Goal: Transaction & Acquisition: Purchase product/service

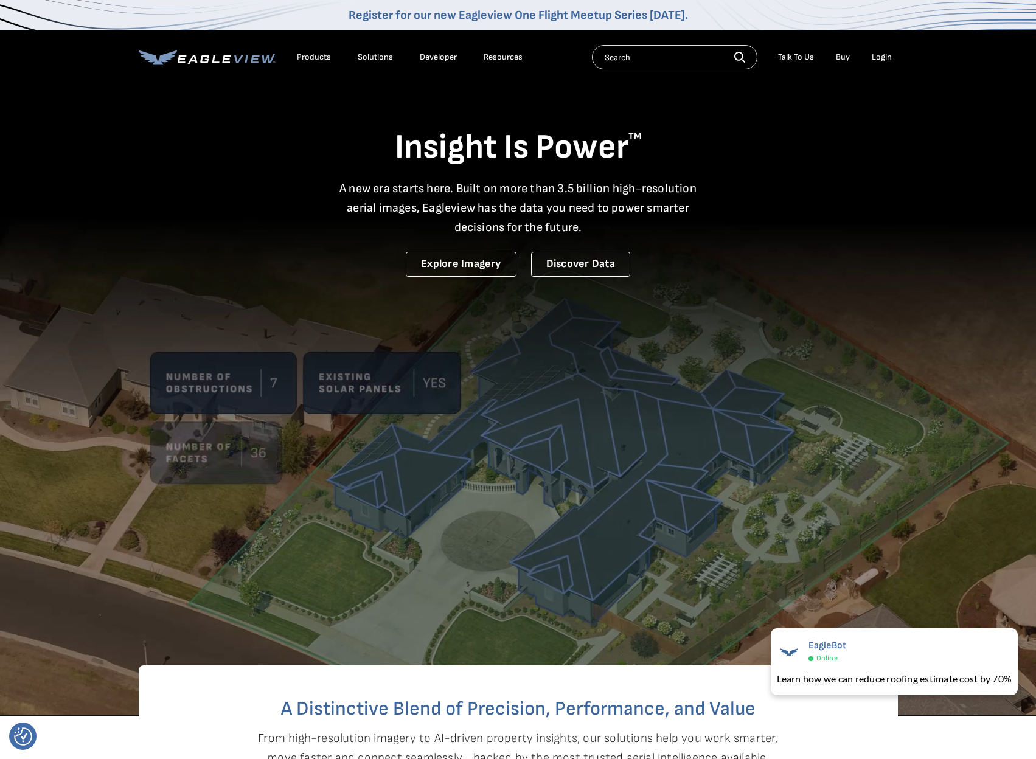
click at [883, 54] on div "Login" at bounding box center [881, 57] width 20 height 11
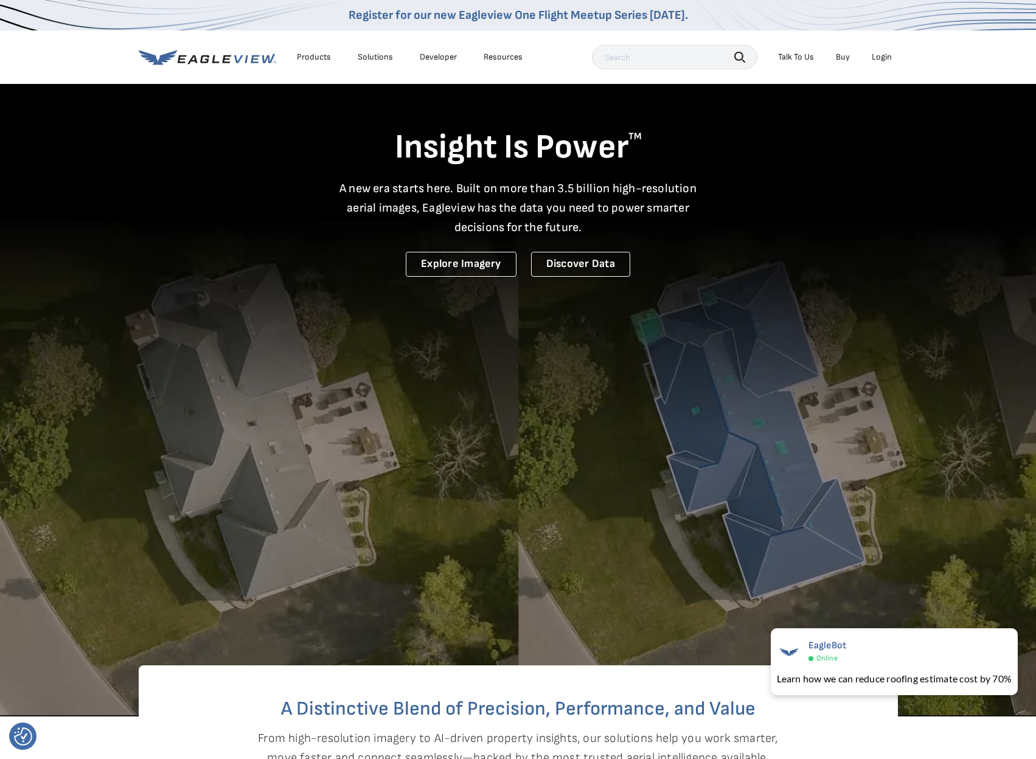
click at [879, 58] on div "Login" at bounding box center [881, 57] width 20 height 11
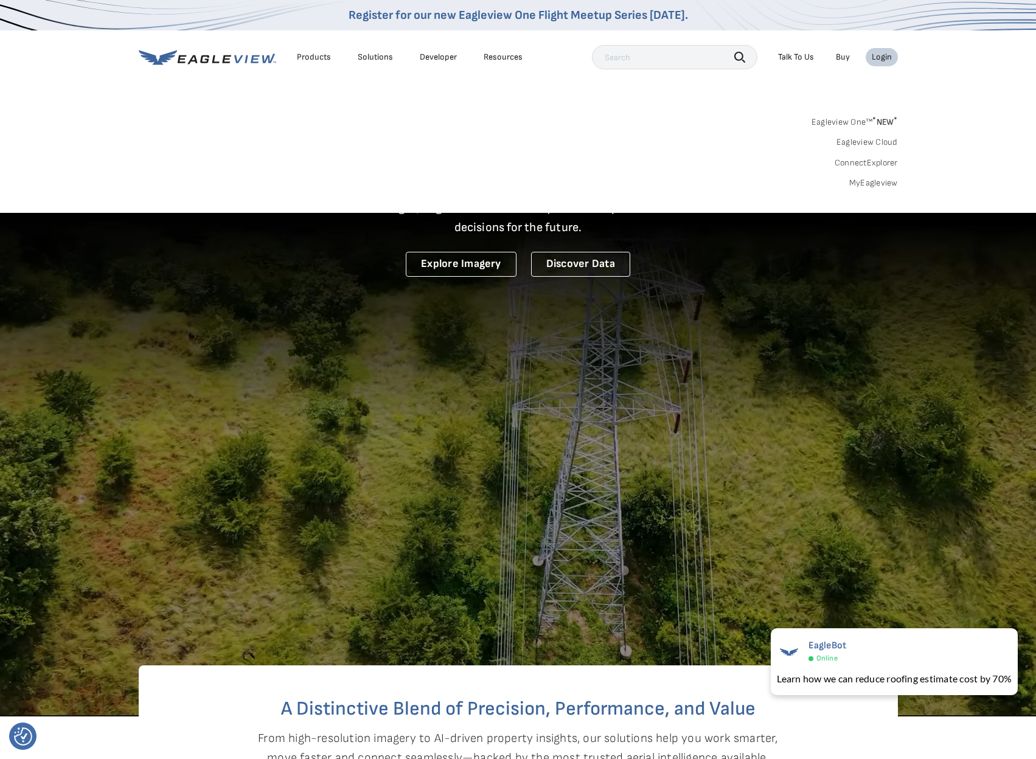
click at [863, 181] on link "MyEagleview" at bounding box center [873, 183] width 49 height 11
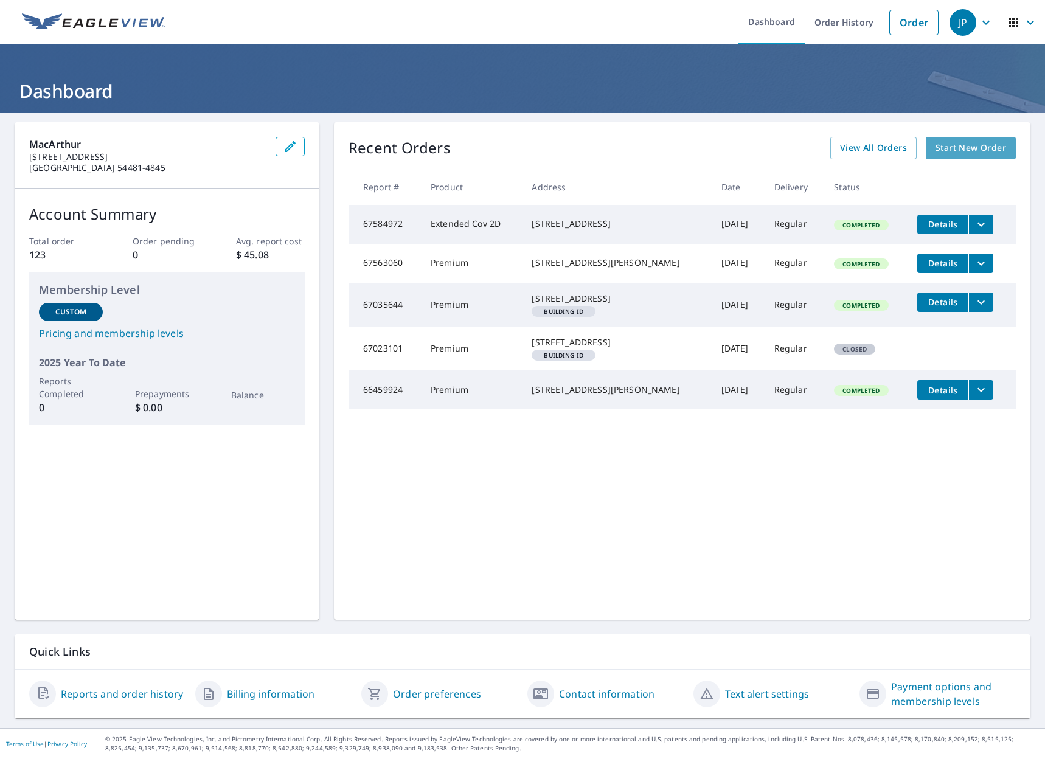
click at [943, 146] on span "Start New Order" at bounding box center [970, 147] width 71 height 15
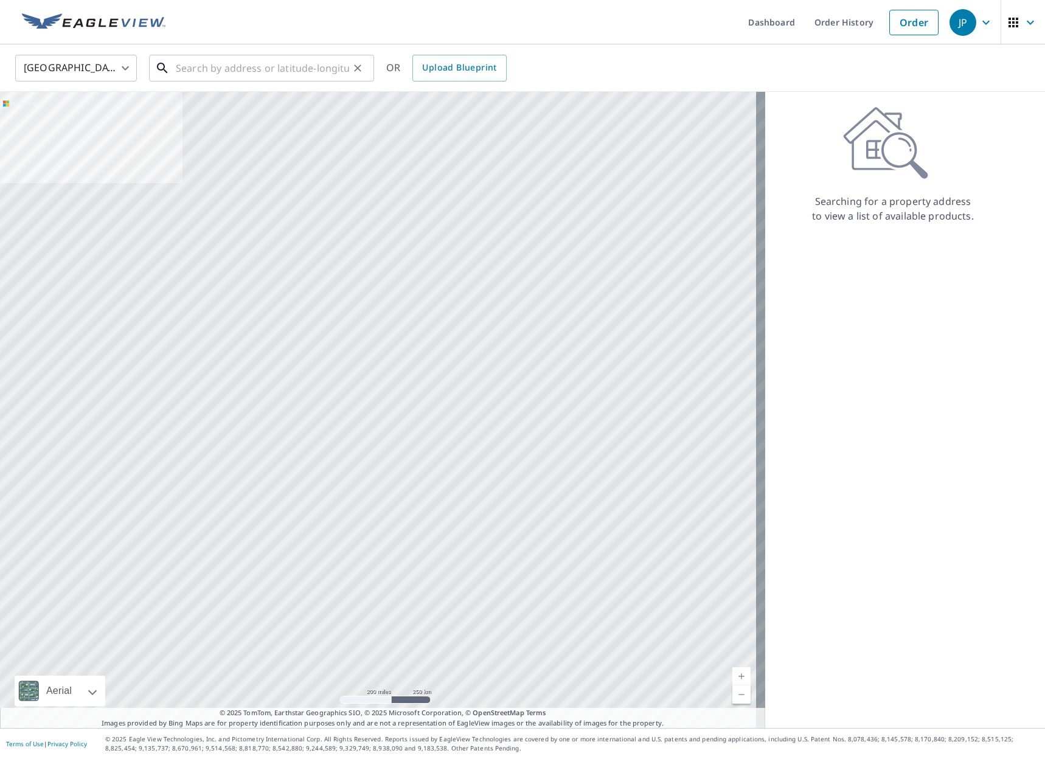
click at [191, 67] on input "text" at bounding box center [262, 68] width 173 height 34
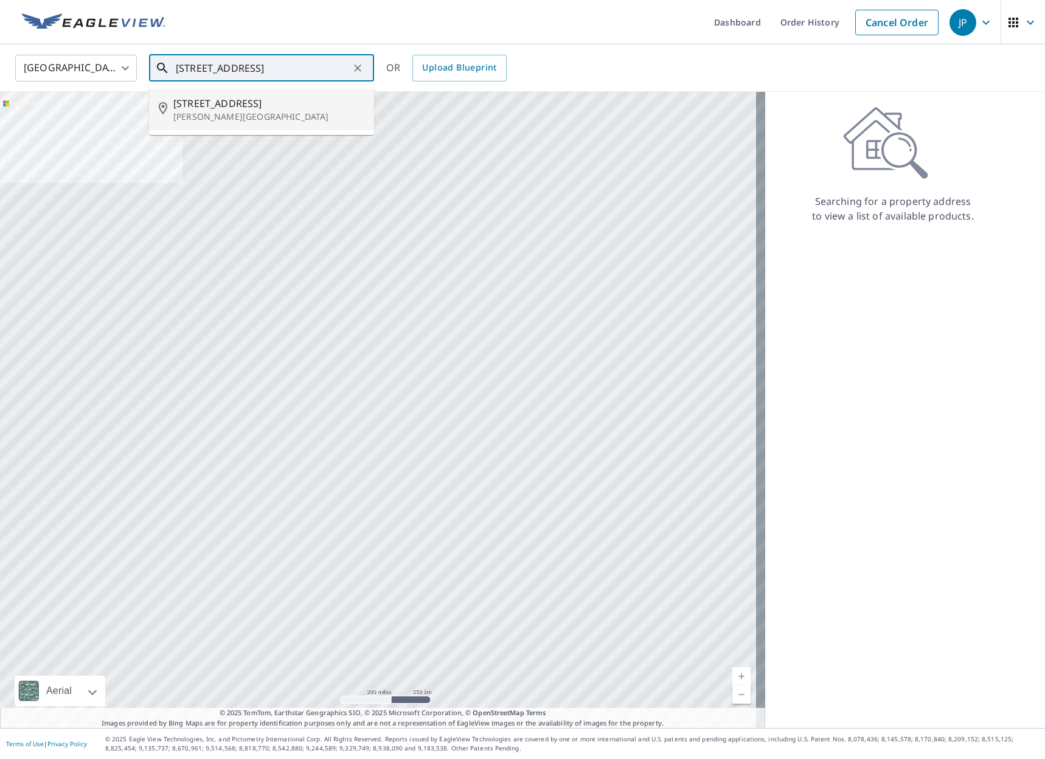
click at [211, 106] on span "9915 Weston Ave" at bounding box center [268, 103] width 191 height 15
type input "9915 Weston Ave Schofield, WI 54476"
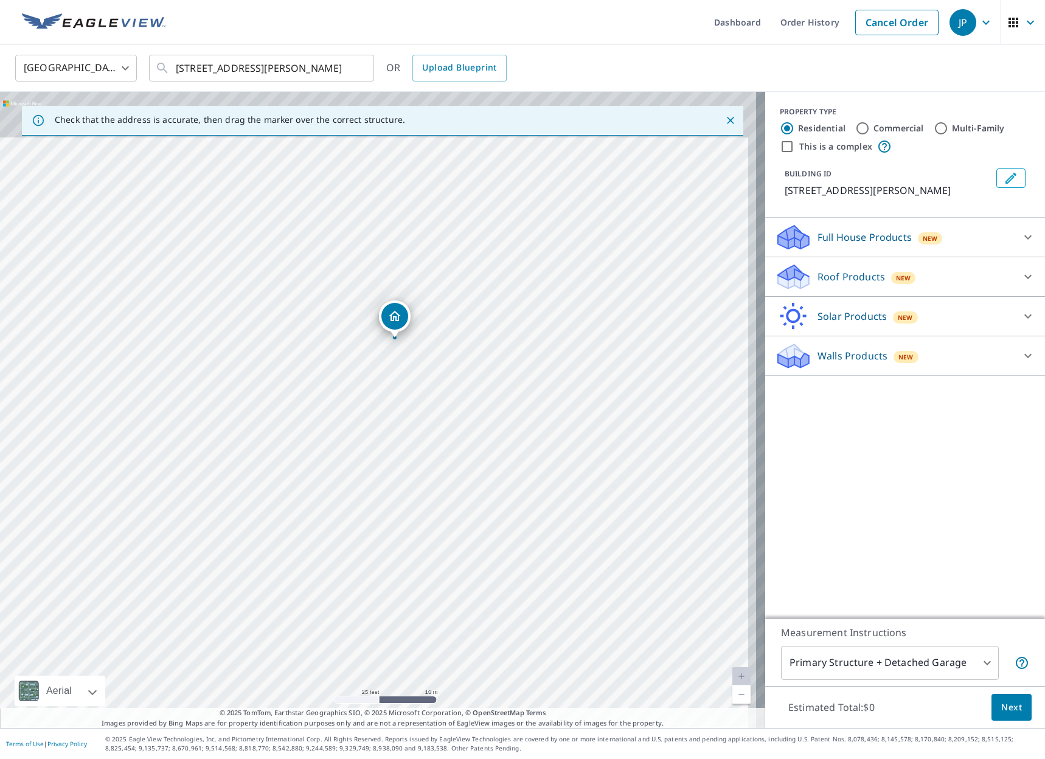
drag, startPoint x: 421, startPoint y: 334, endPoint x: 401, endPoint y: 549, distance: 215.0
click at [401, 549] on div "9915 Weston Ave Schofield, WI 54476" at bounding box center [382, 410] width 765 height 636
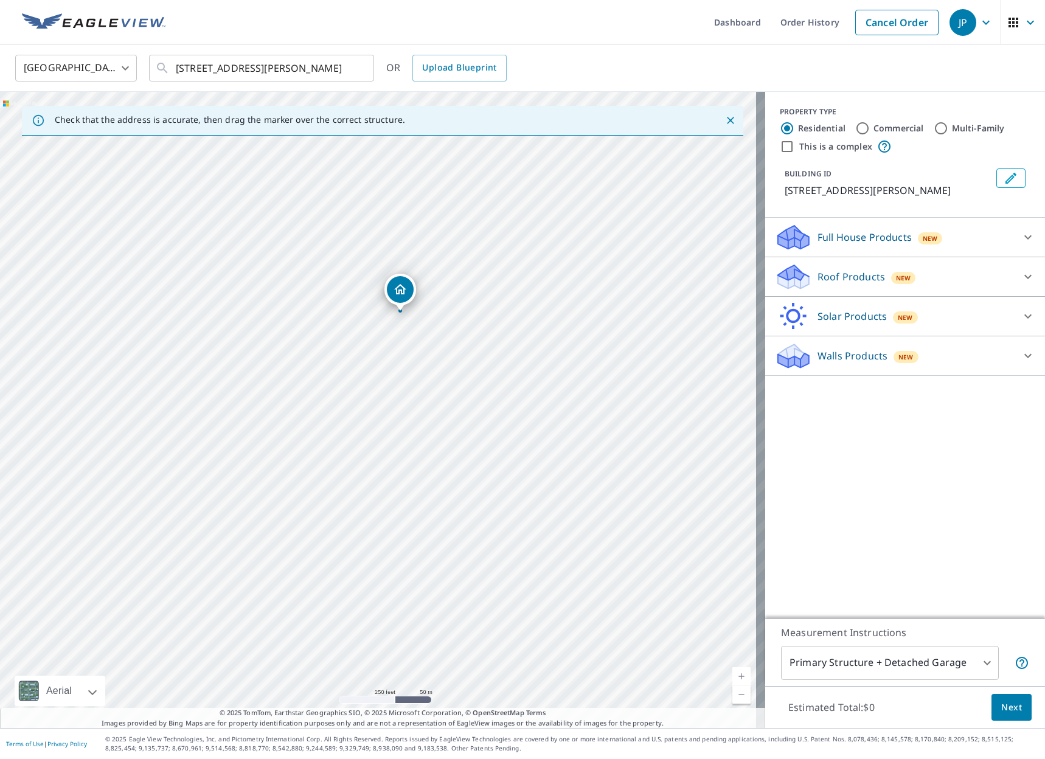
drag, startPoint x: 410, startPoint y: 531, endPoint x: 422, endPoint y: 417, distance: 114.4
click at [422, 417] on div "9915 Weston Ave Schofield, WI 54476" at bounding box center [382, 410] width 765 height 636
click at [1025, 275] on icon at bounding box center [1027, 276] width 15 height 15
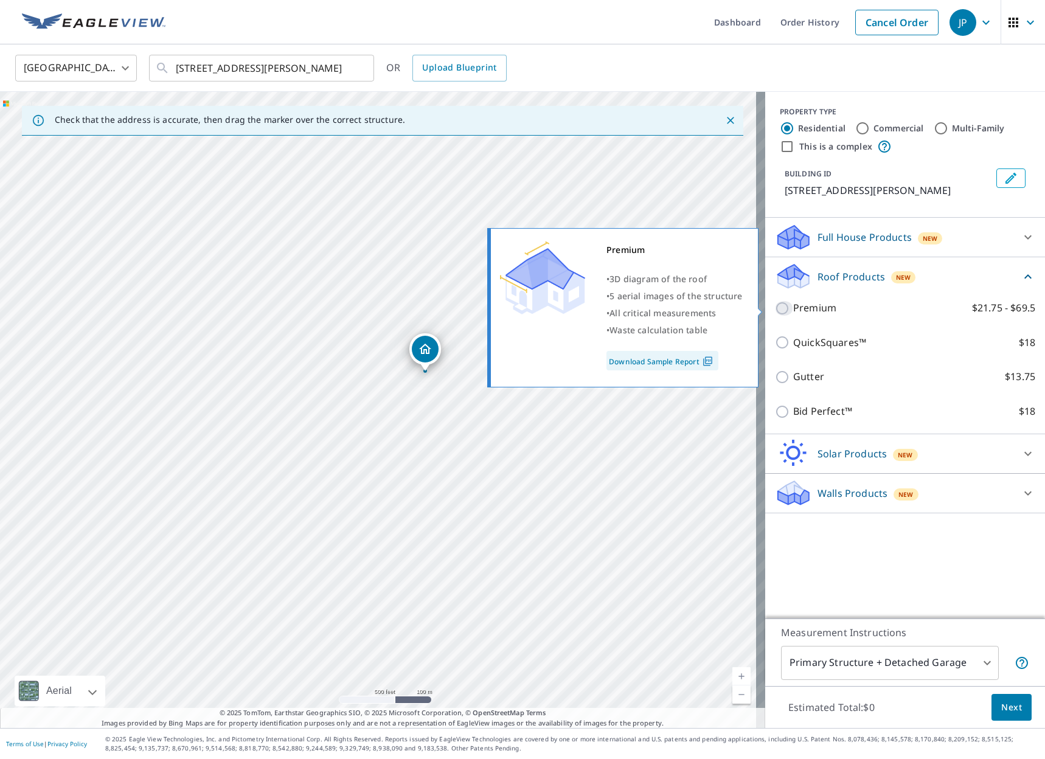
click at [775, 309] on input "Premium $21.75 - $69.5" at bounding box center [784, 308] width 18 height 15
checkbox input "true"
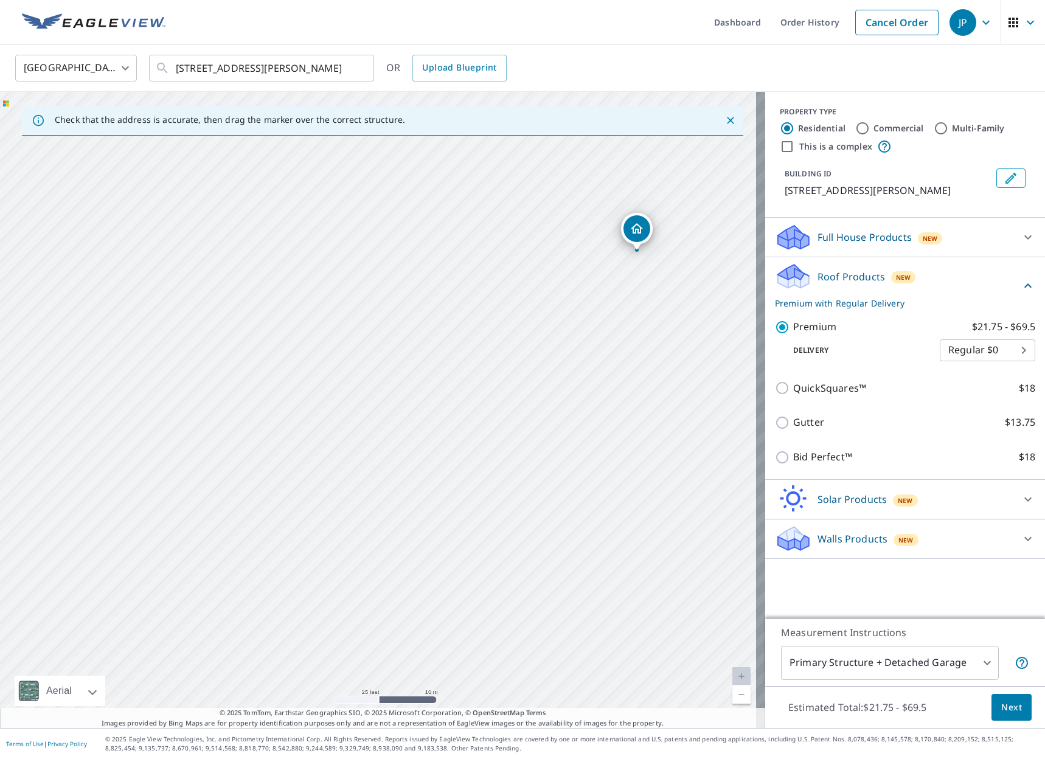
drag, startPoint x: 336, startPoint y: 385, endPoint x: 601, endPoint y: 249, distance: 297.3
click at [602, 250] on div "9915 Weston Ave Schofield, WI 54476" at bounding box center [382, 410] width 765 height 636
drag, startPoint x: 493, startPoint y: 372, endPoint x: 521, endPoint y: 480, distance: 111.2
click at [521, 480] on div "9915 Weston Ave Schofield, WI 54476" at bounding box center [382, 410] width 765 height 636
drag, startPoint x: 580, startPoint y: 490, endPoint x: 486, endPoint y: 477, distance: 93.9
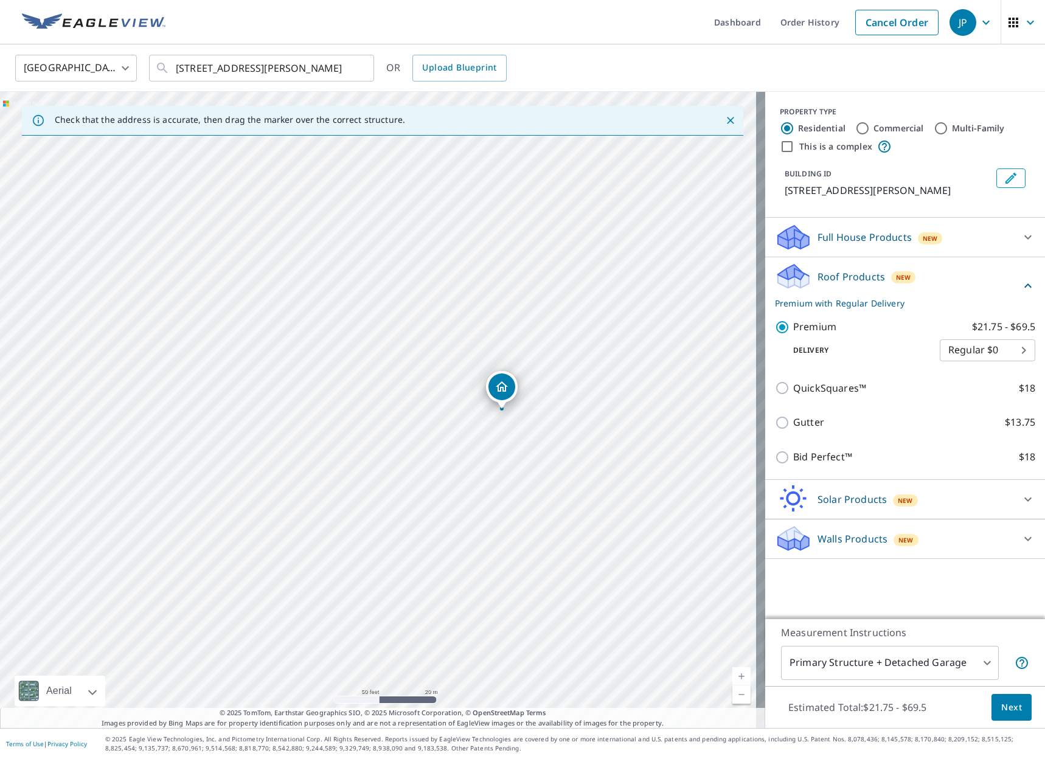
click at [486, 477] on div "9915 Weston Ave Schofield, WI 54476" at bounding box center [382, 410] width 765 height 636
click at [977, 659] on body "JP JP Dashboard Order History Cancel Order JP United States US ​ 9915 Weston Av…" at bounding box center [522, 379] width 1045 height 759
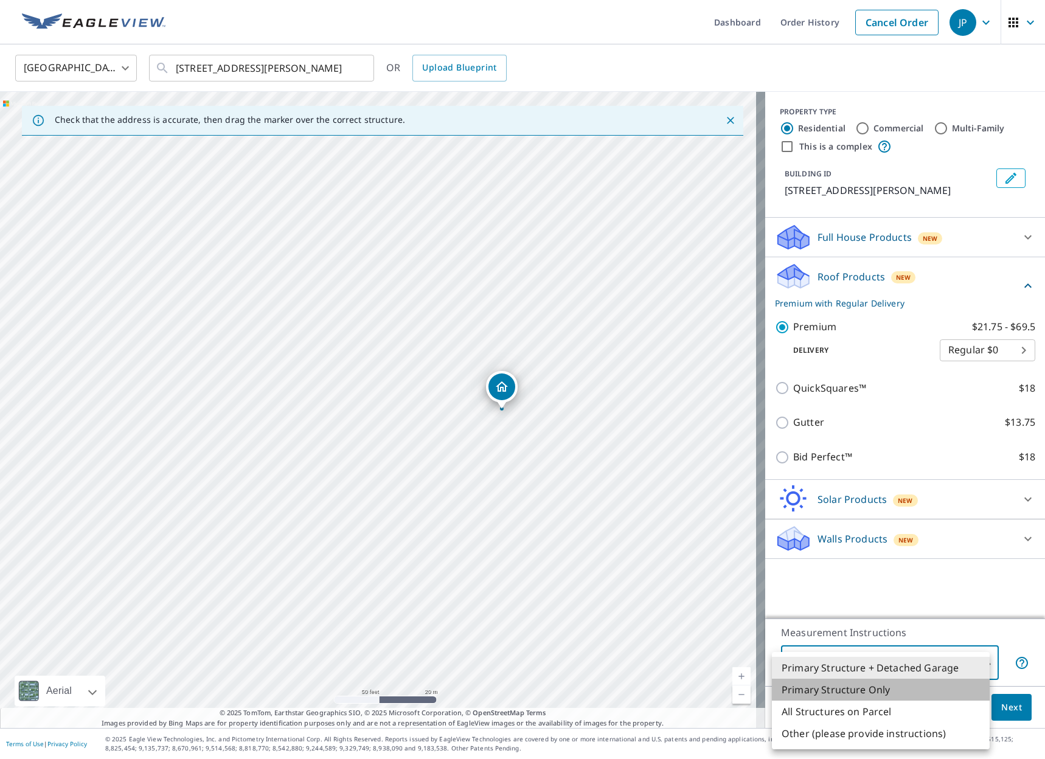
click at [873, 687] on li "Primary Structure Only" at bounding box center [881, 690] width 218 height 22
type input "2"
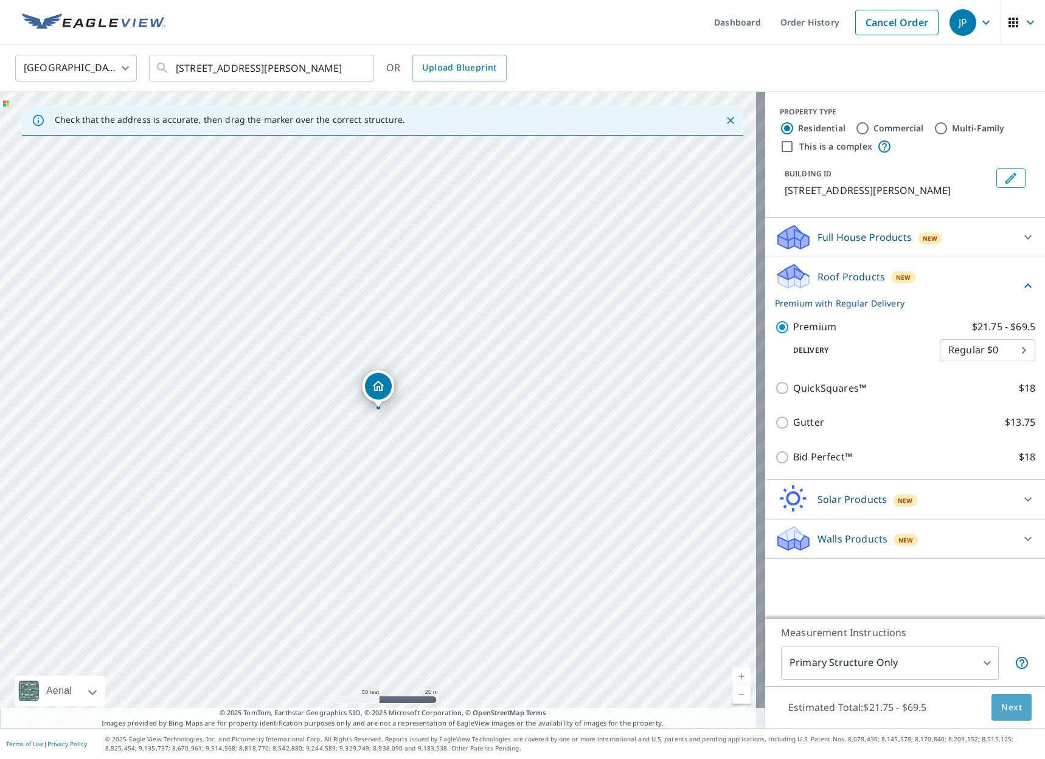
click at [1002, 706] on span "Next" at bounding box center [1011, 707] width 21 height 15
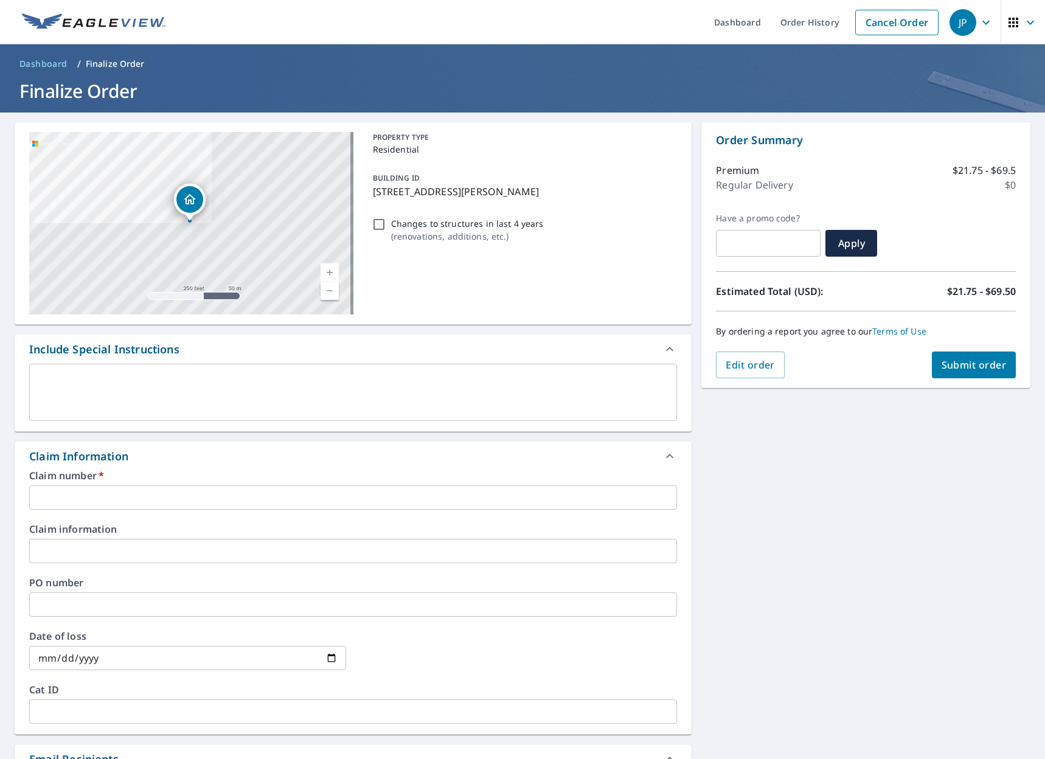
click at [80, 499] on input "text" at bounding box center [353, 497] width 648 height 24
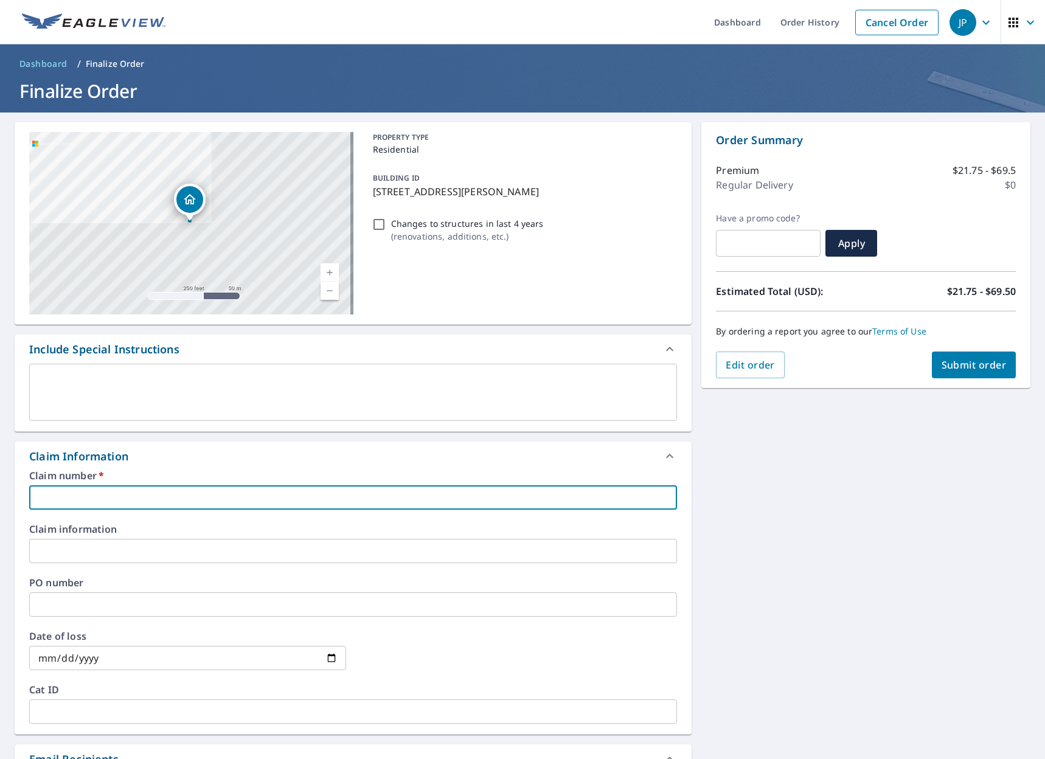
type input "b"
checkbox input "true"
type input "bk"
checkbox input "true"
type input "bk"
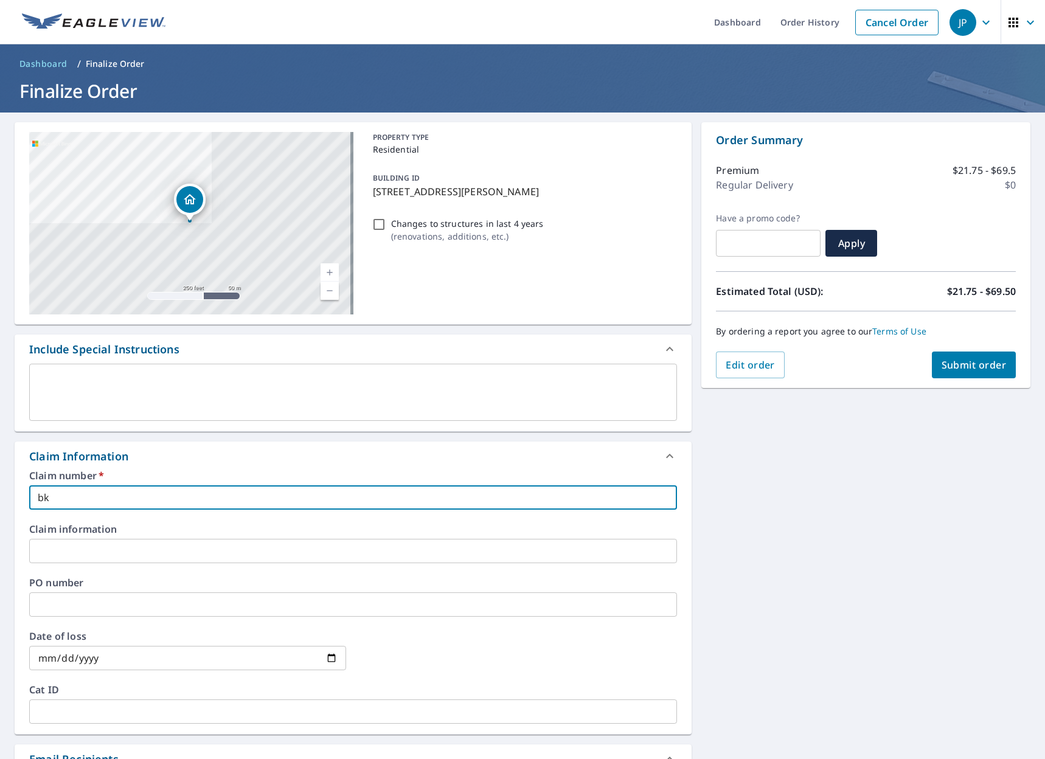
checkbox input "true"
type input "bk"
checkbox input "true"
type input "b"
checkbox input "true"
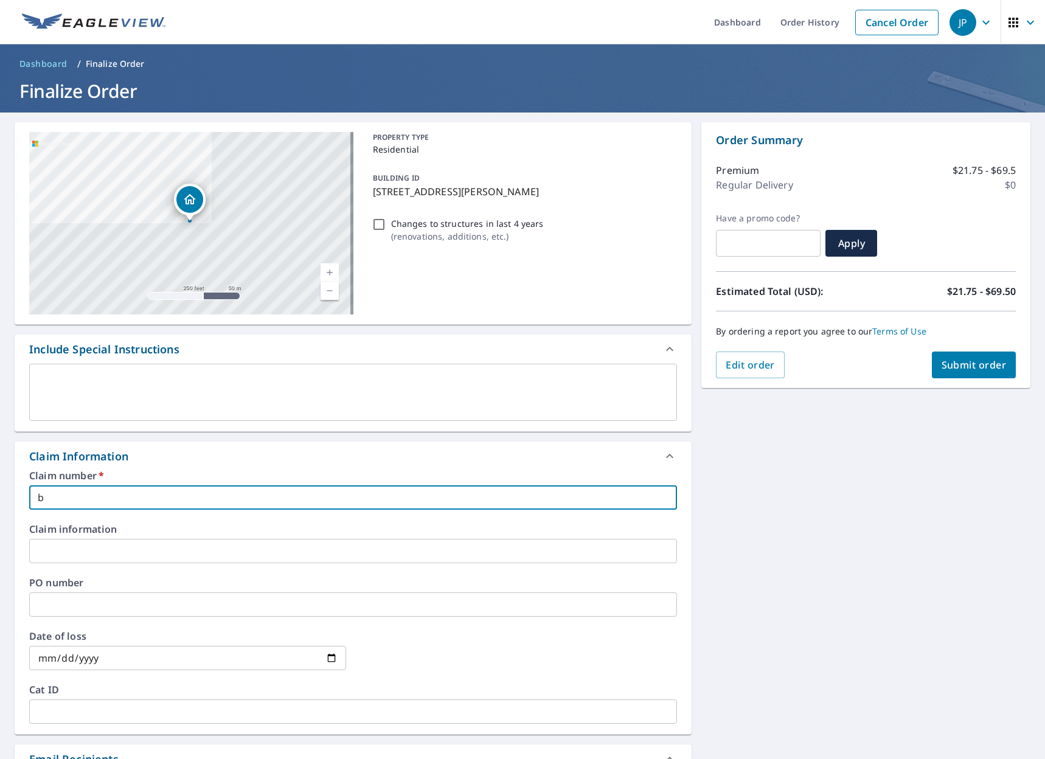
checkbox input "true"
type input "B"
checkbox input "true"
type input "BK"
checkbox input "true"
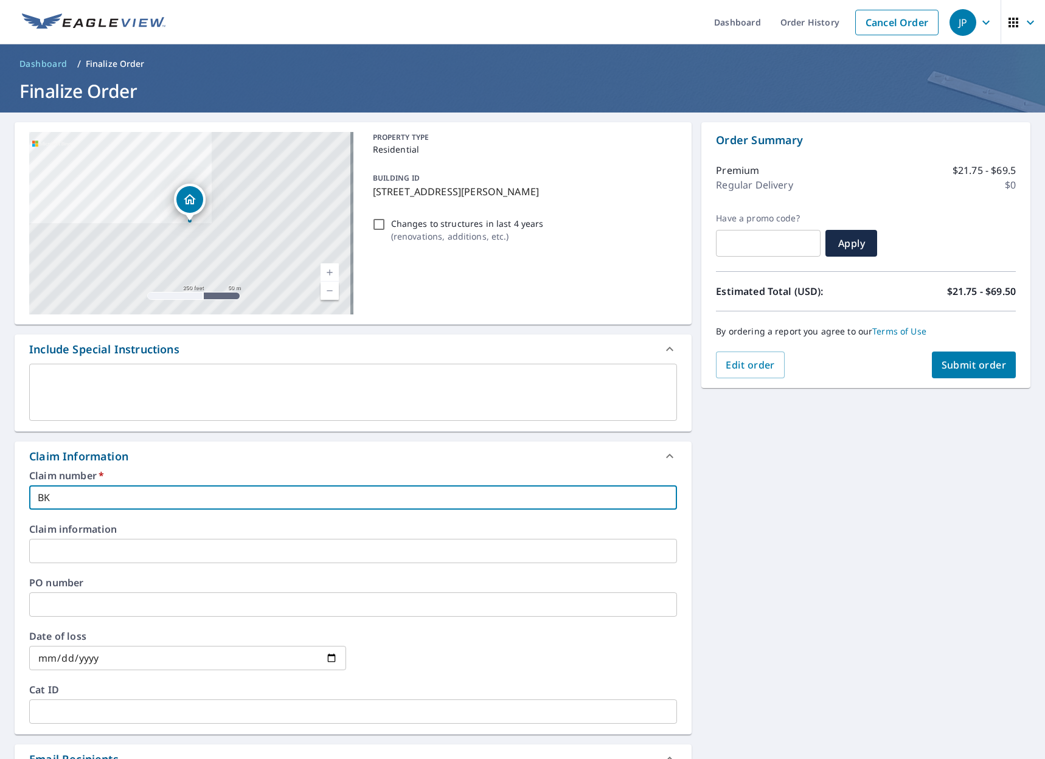
type input "BK"
checkbox input "true"
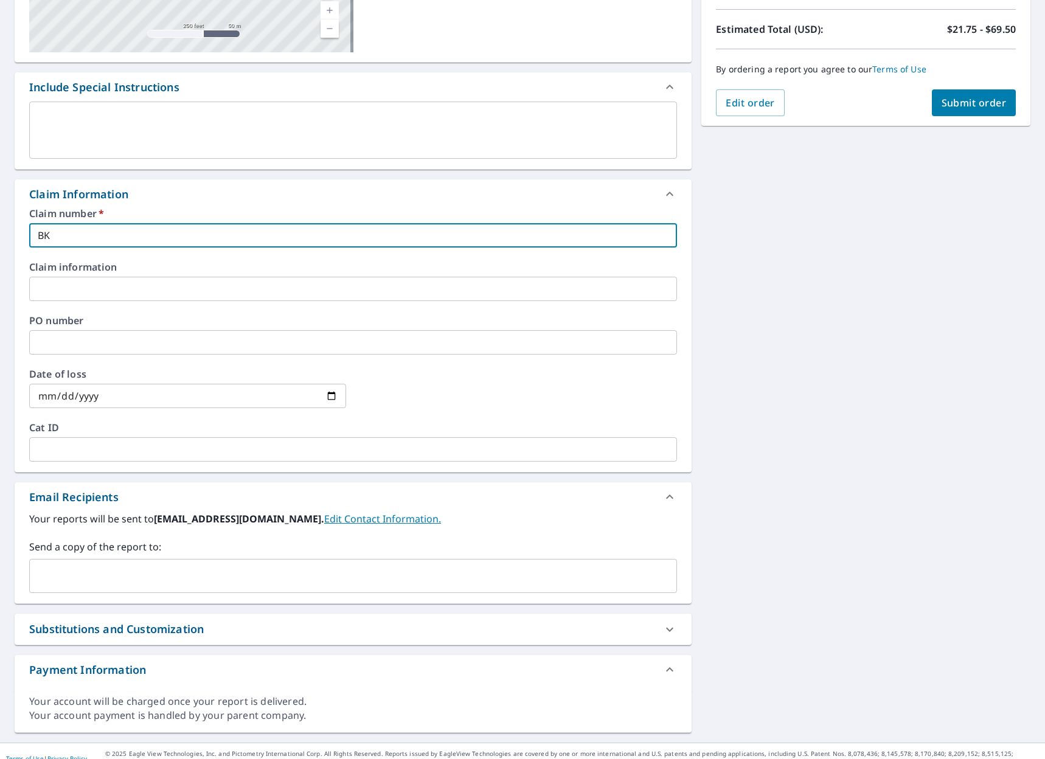
scroll to position [277, 0]
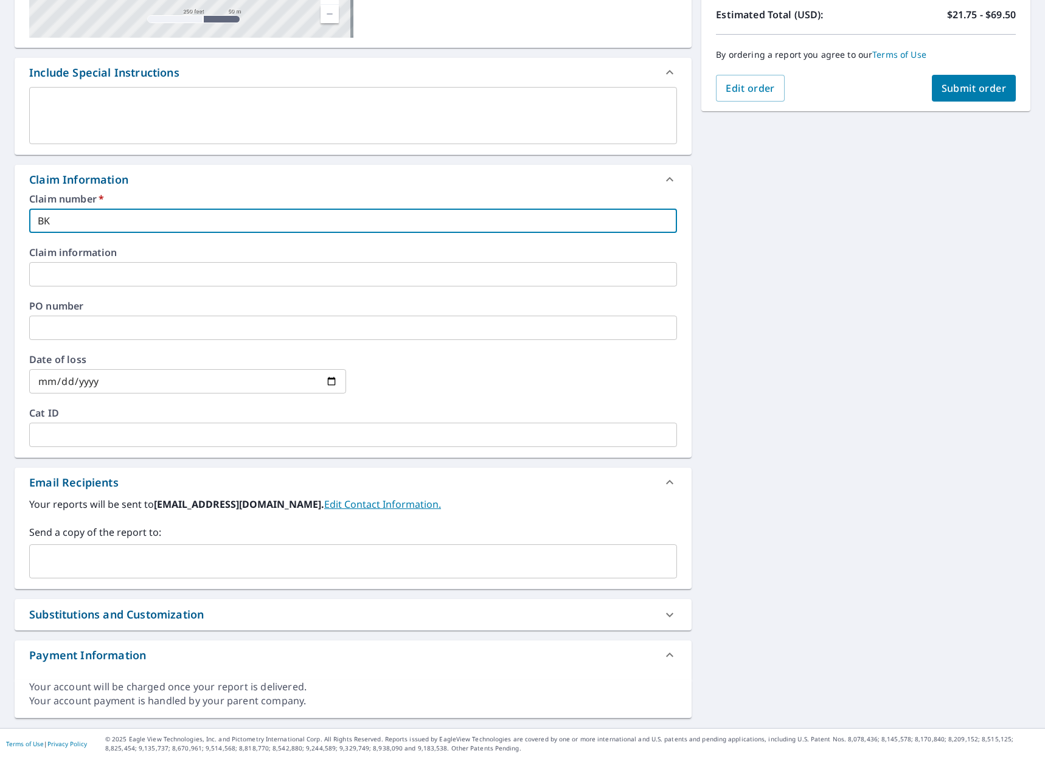
type input "BK S"
checkbox input "true"
type input "BK Si"
checkbox input "true"
type input "BK Sid"
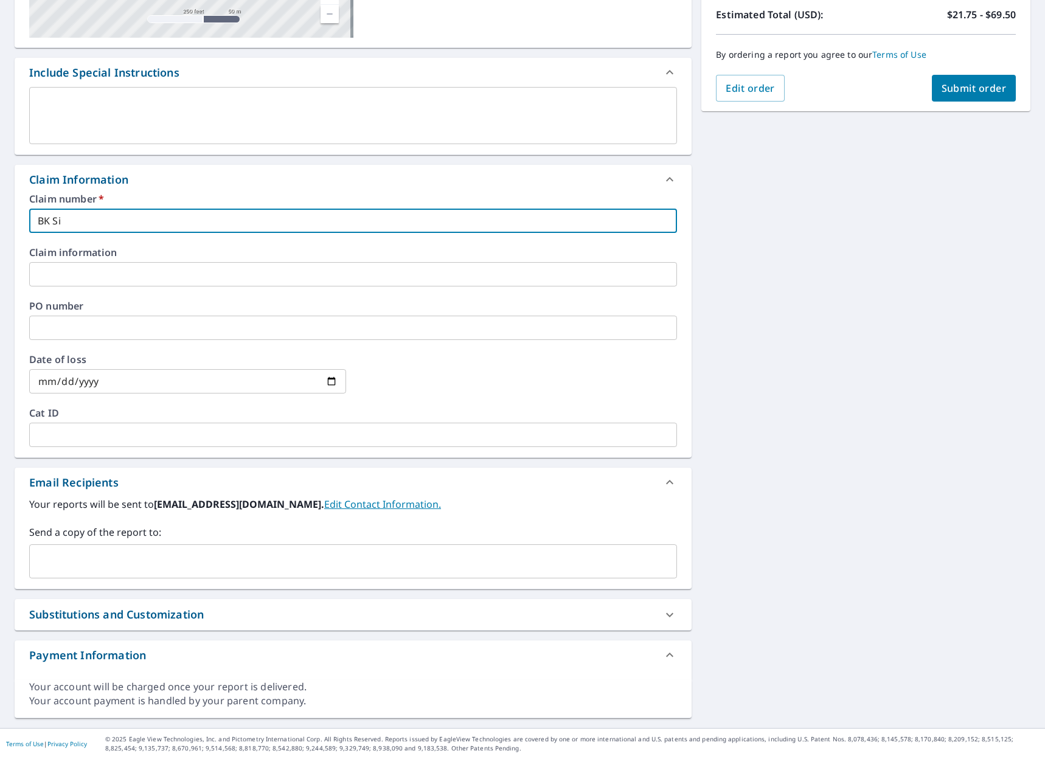
checkbox input "true"
type input "BK Sidi"
checkbox input "true"
type input "BK Sidin"
checkbox input "true"
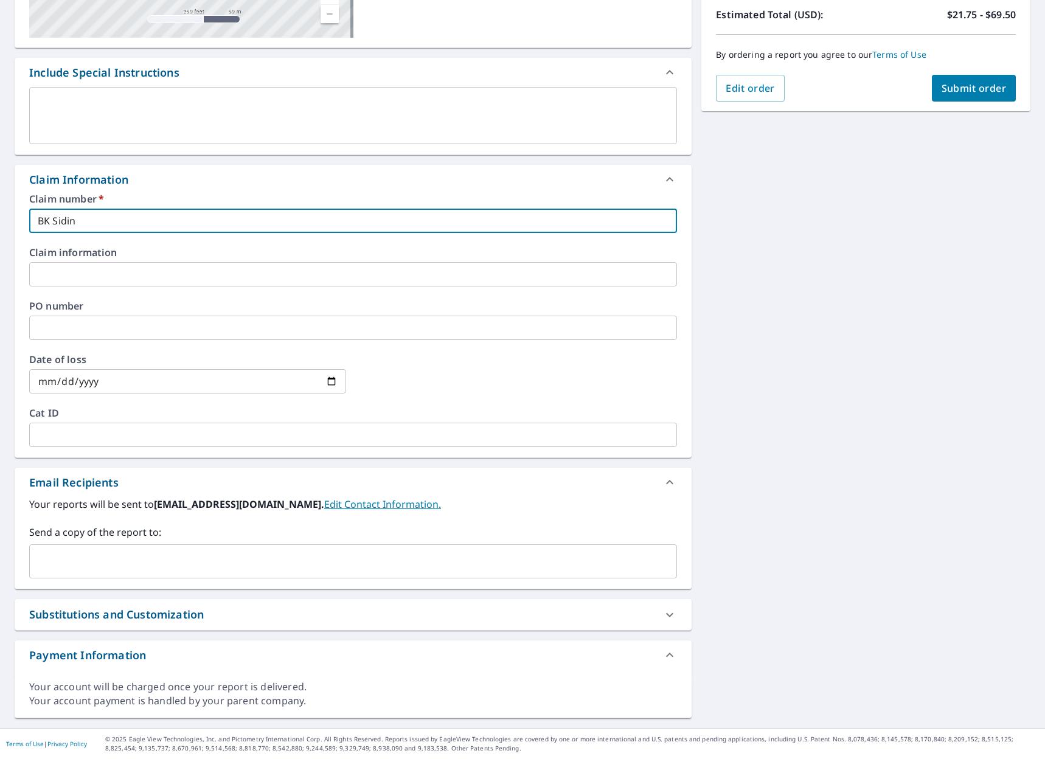
type input "BK Siding"
checkbox input "true"
type input "BK Siding"
checkbox input "true"
type input "BK Siding"
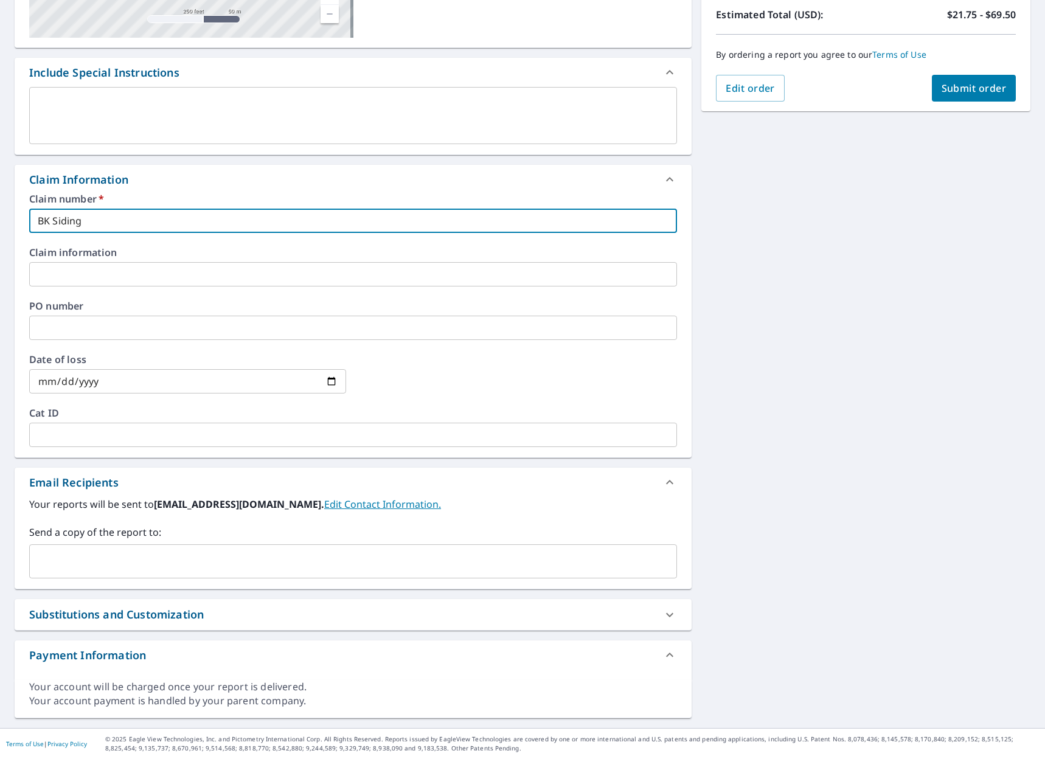
click at [131, 559] on input "text" at bounding box center [344, 561] width 618 height 23
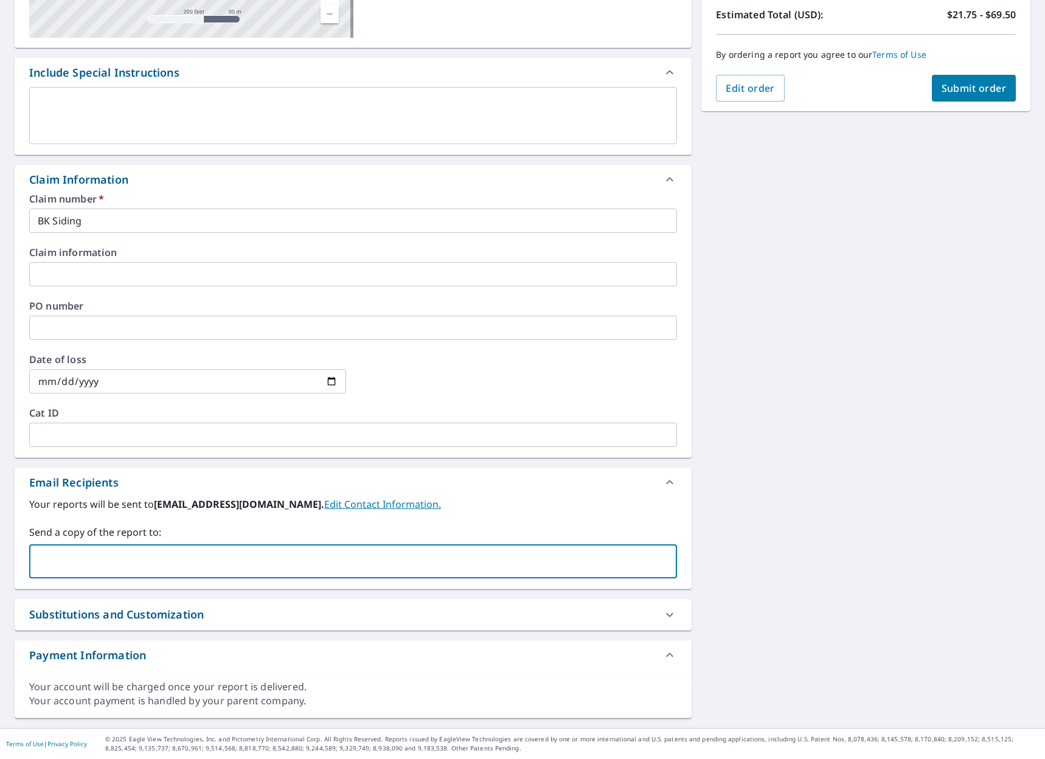
type input "mglavich@macarthurco.com"
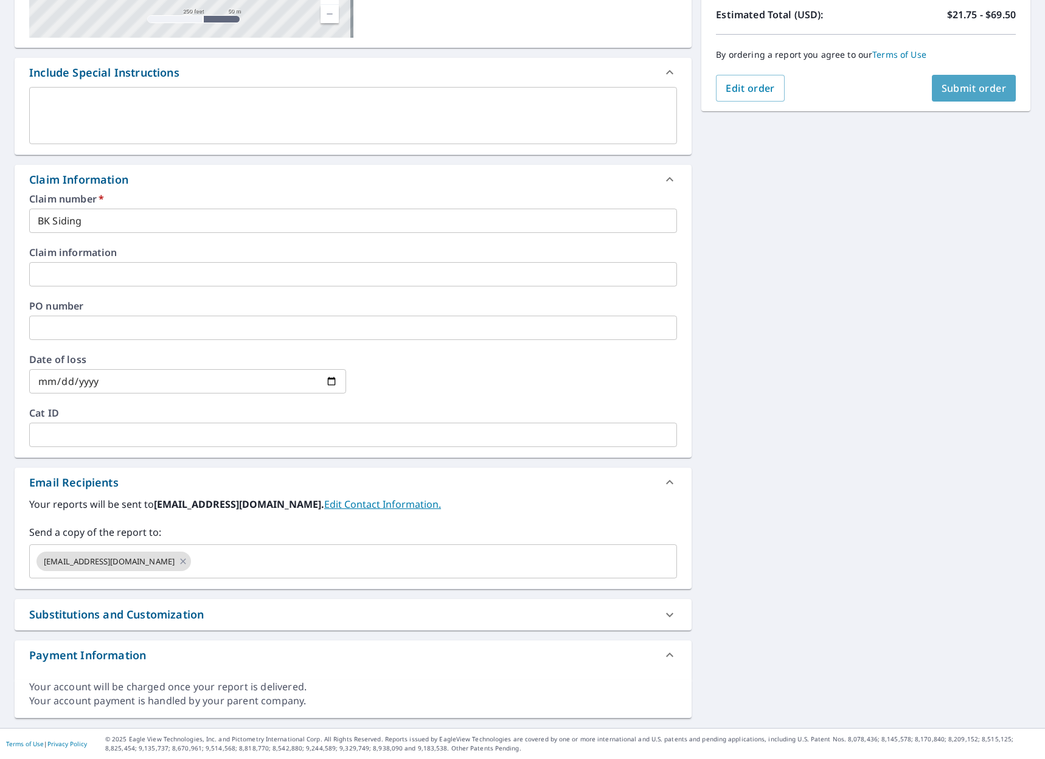
click at [944, 86] on span "Submit order" at bounding box center [973, 87] width 65 height 13
checkbox input "true"
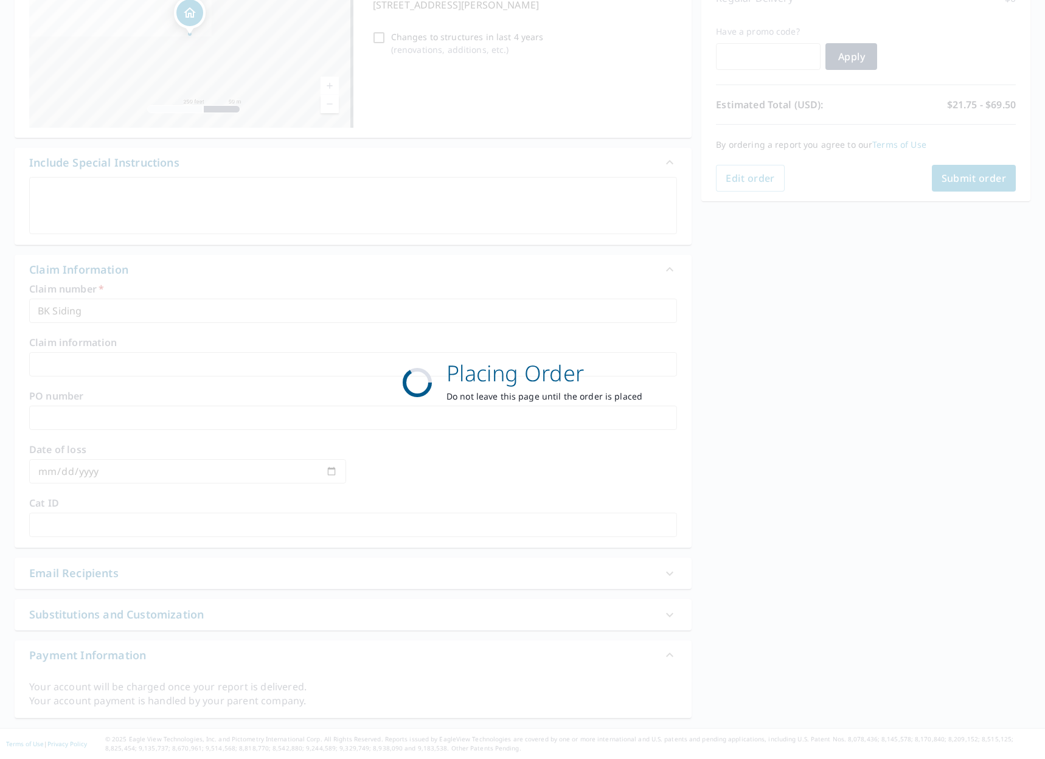
scroll to position [187, 0]
